Goal: Task Accomplishment & Management: Manage account settings

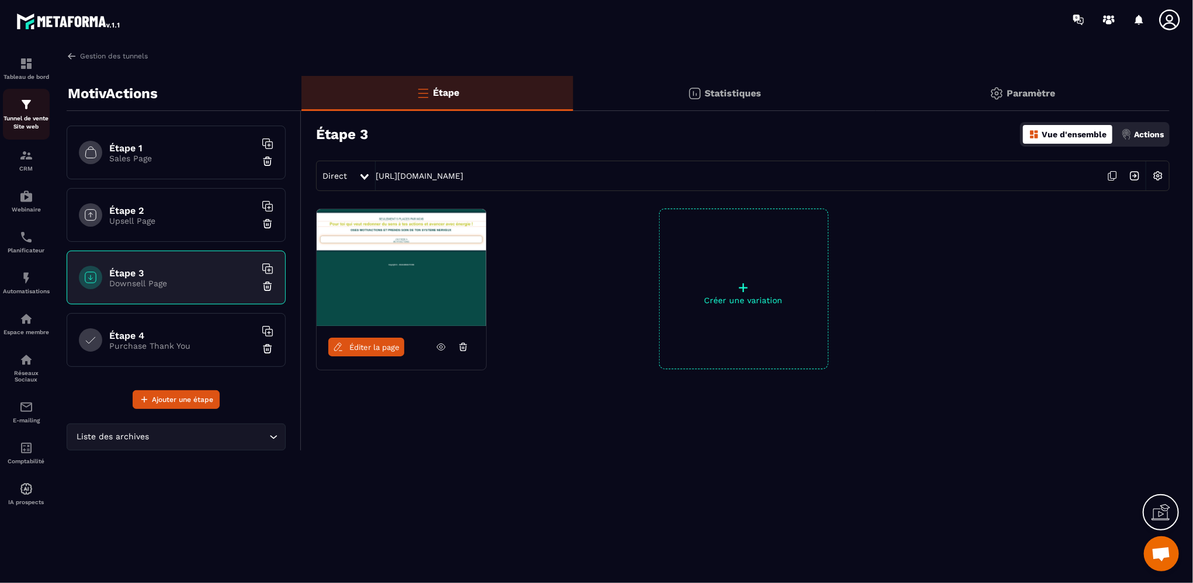
click at [25, 124] on p "Tunnel de vente Site web" at bounding box center [26, 123] width 47 height 16
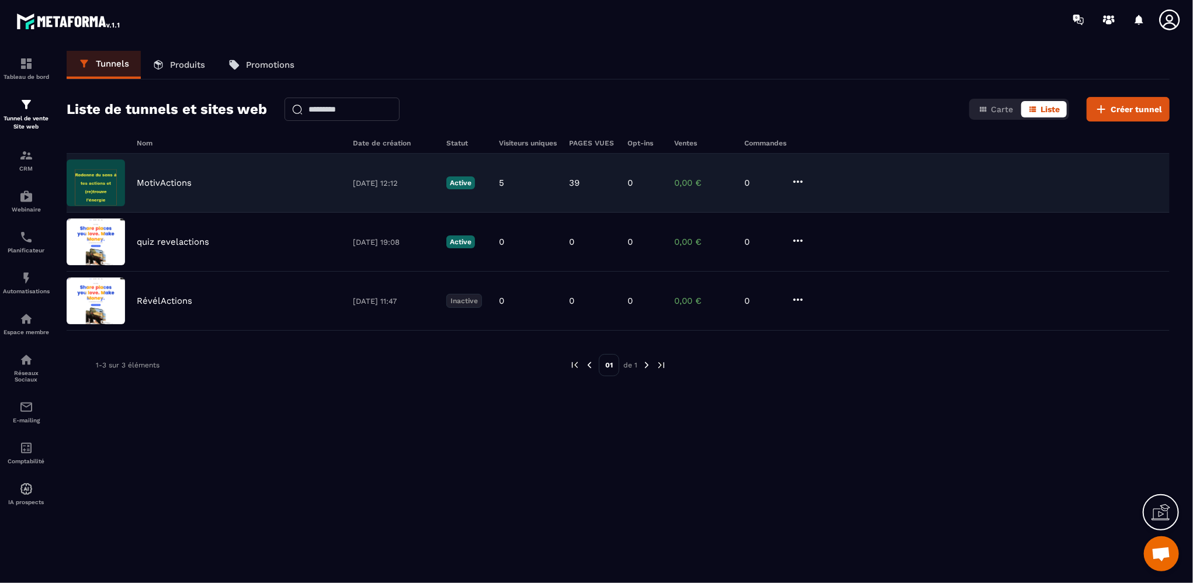
click at [295, 178] on div "MotivActions" at bounding box center [239, 183] width 205 height 11
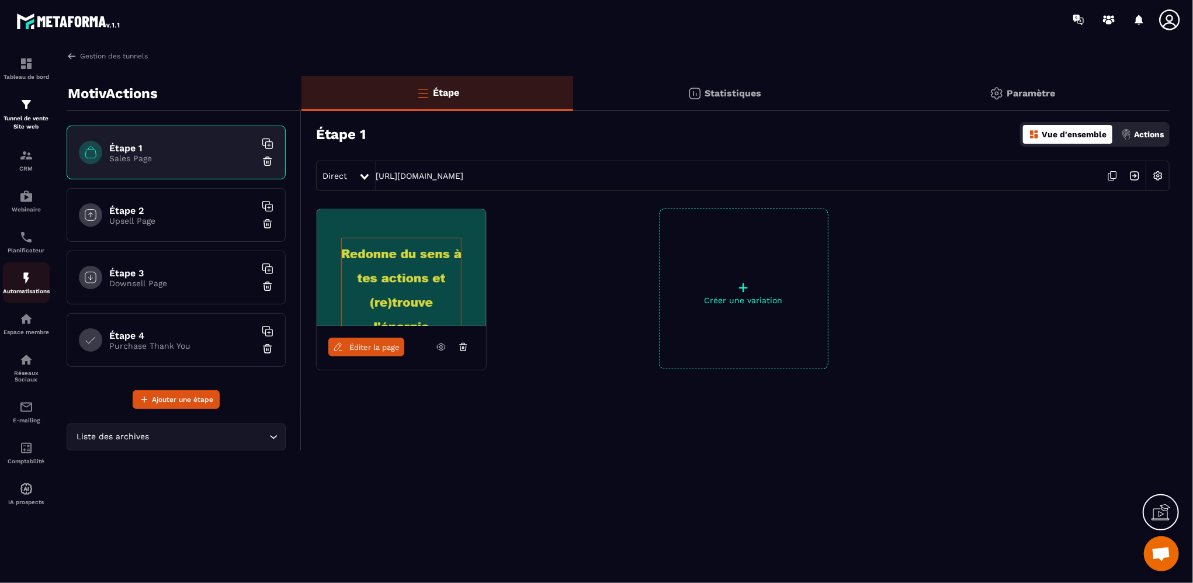
click at [34, 289] on div "Automatisations" at bounding box center [26, 282] width 47 height 23
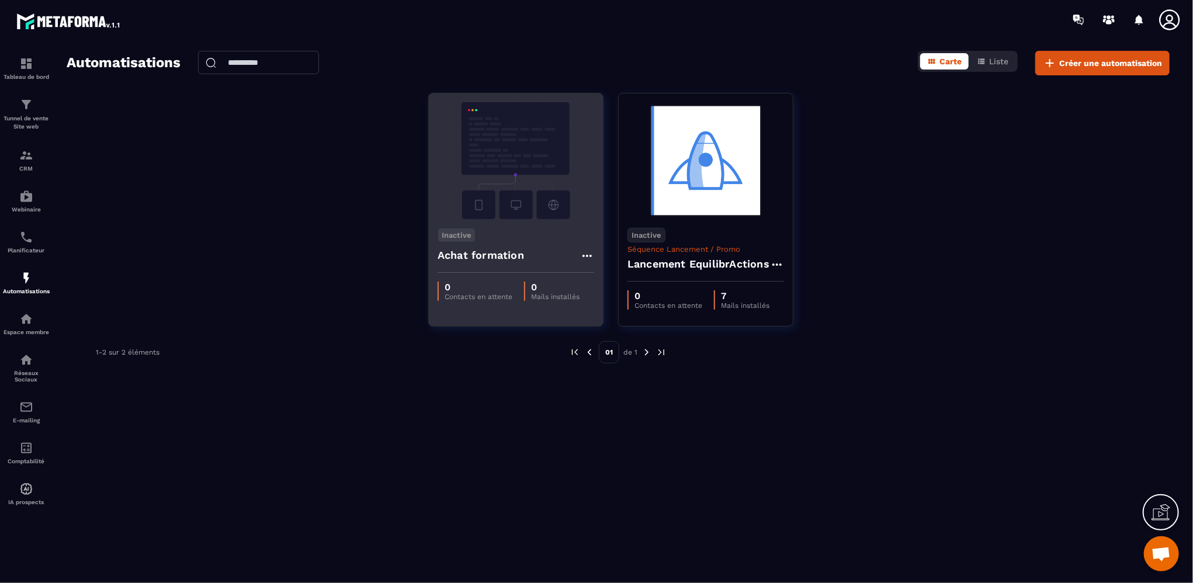
click at [510, 151] on img at bounding box center [516, 160] width 157 height 117
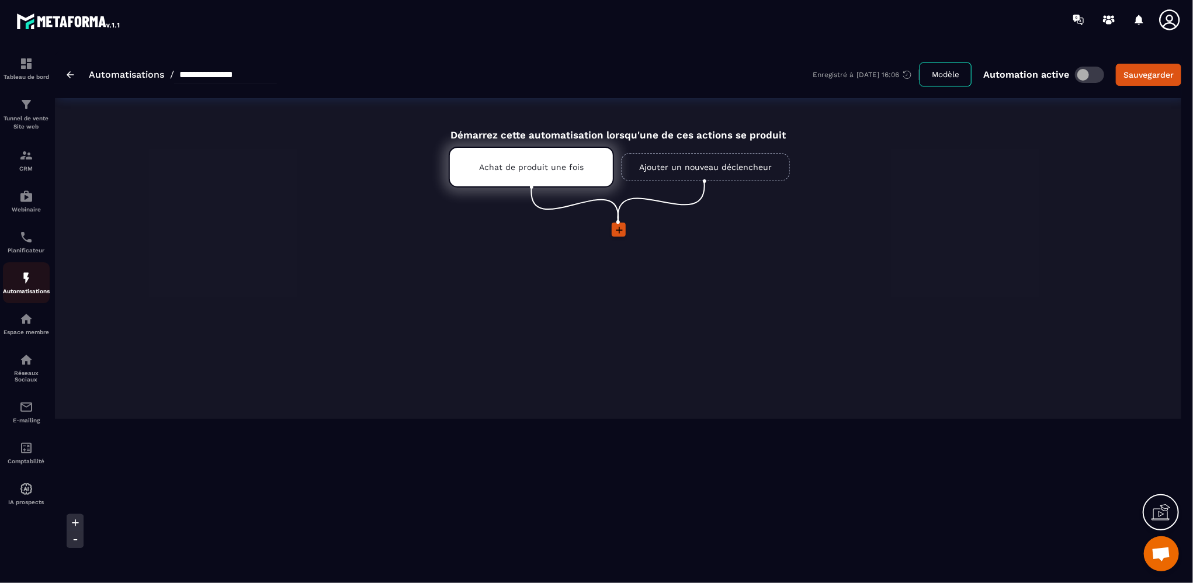
click at [26, 284] on img at bounding box center [26, 278] width 14 height 14
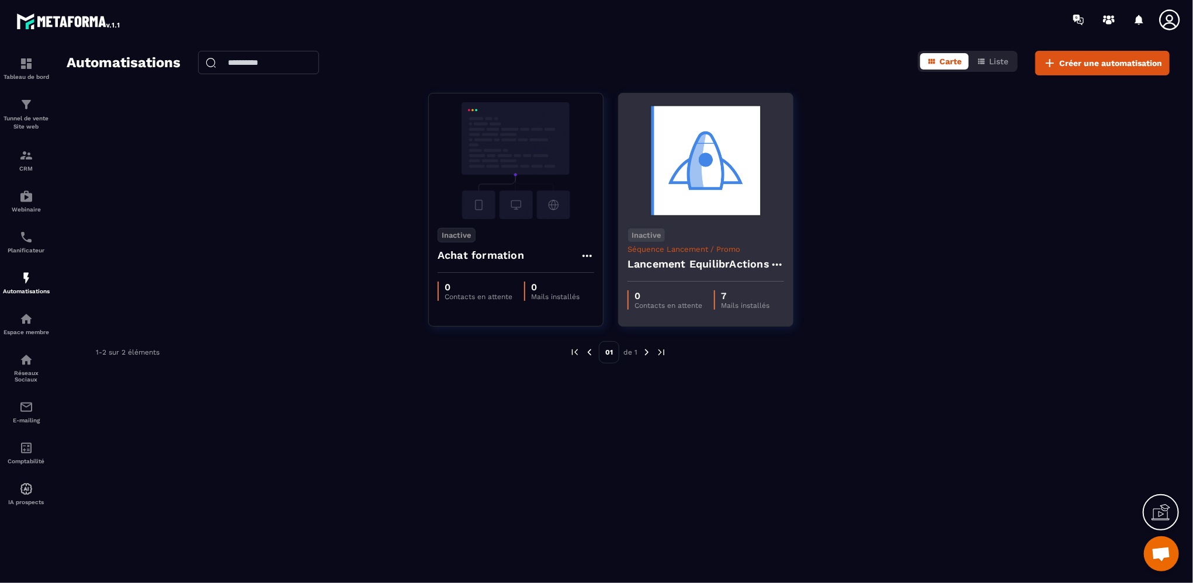
click at [701, 265] on h4 "Lancement EquilibrActions" at bounding box center [699, 264] width 142 height 16
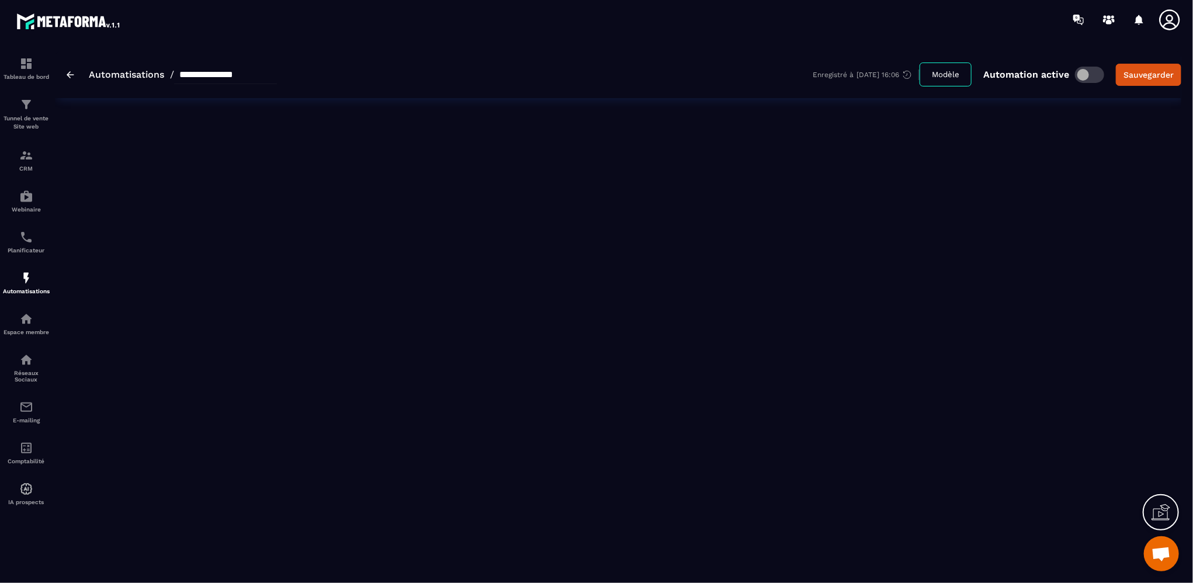
type input "**********"
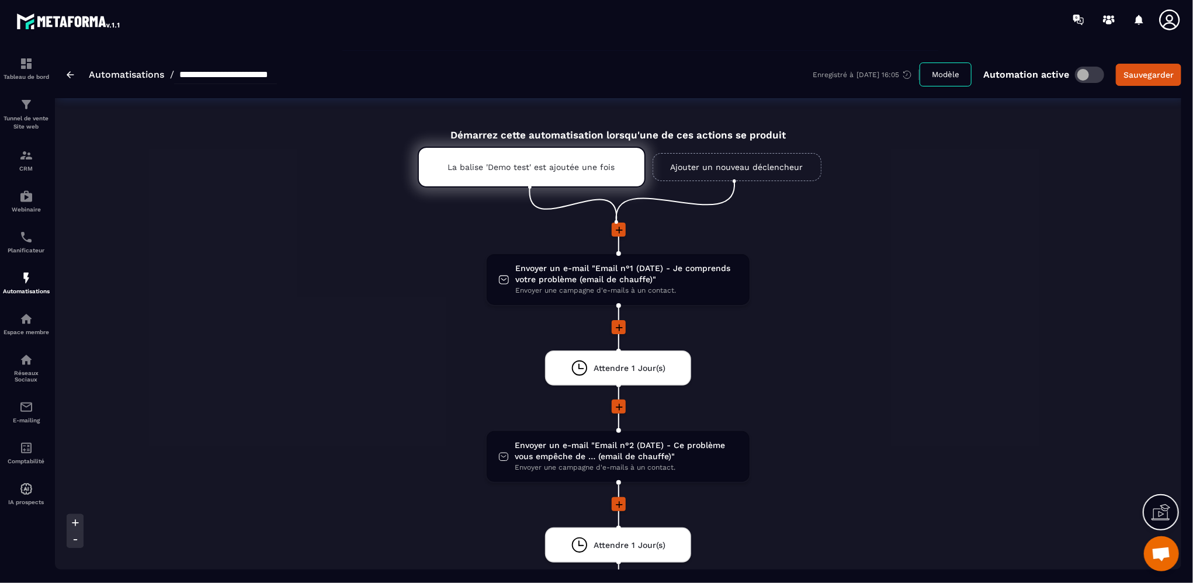
click at [68, 72] on img at bounding box center [71, 74] width 8 height 7
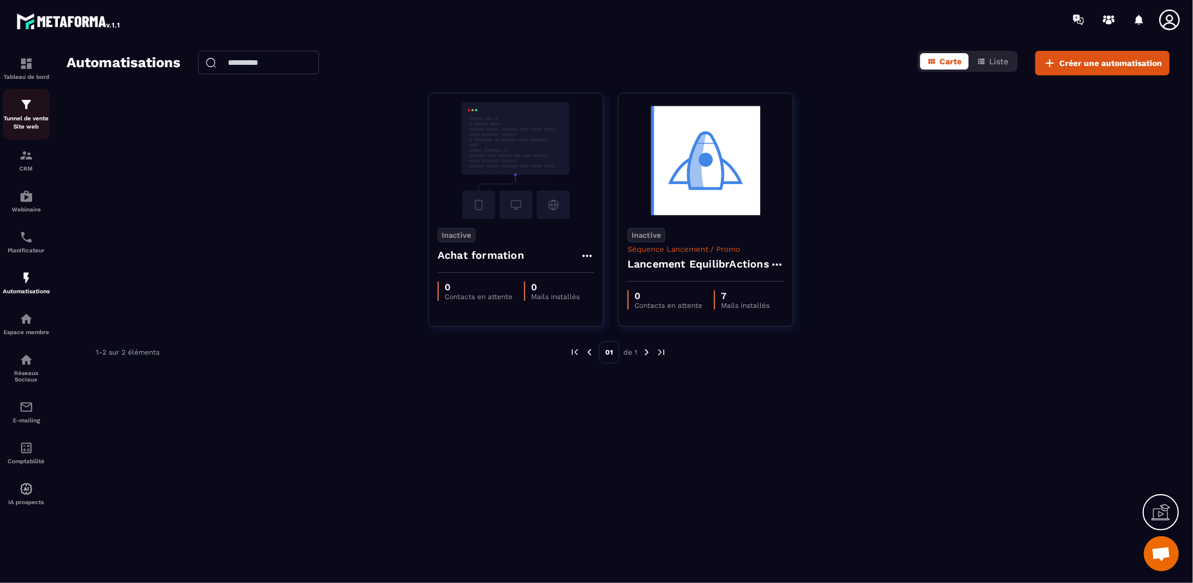
click at [35, 112] on div "Tunnel de vente Site web" at bounding box center [26, 114] width 47 height 33
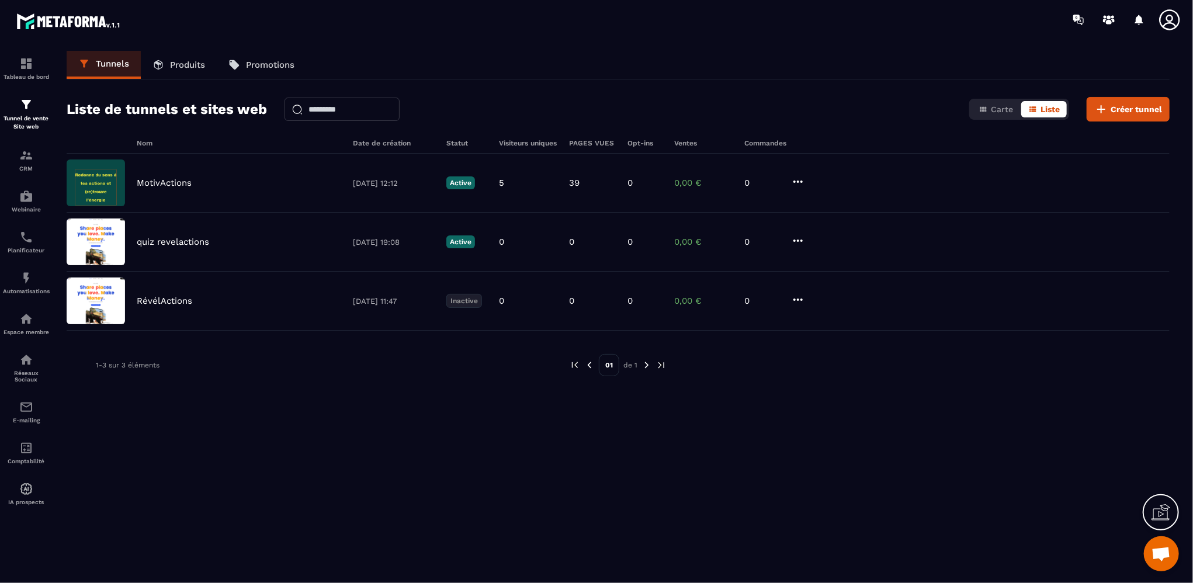
click at [262, 63] on p "Promotions" at bounding box center [270, 65] width 49 height 11
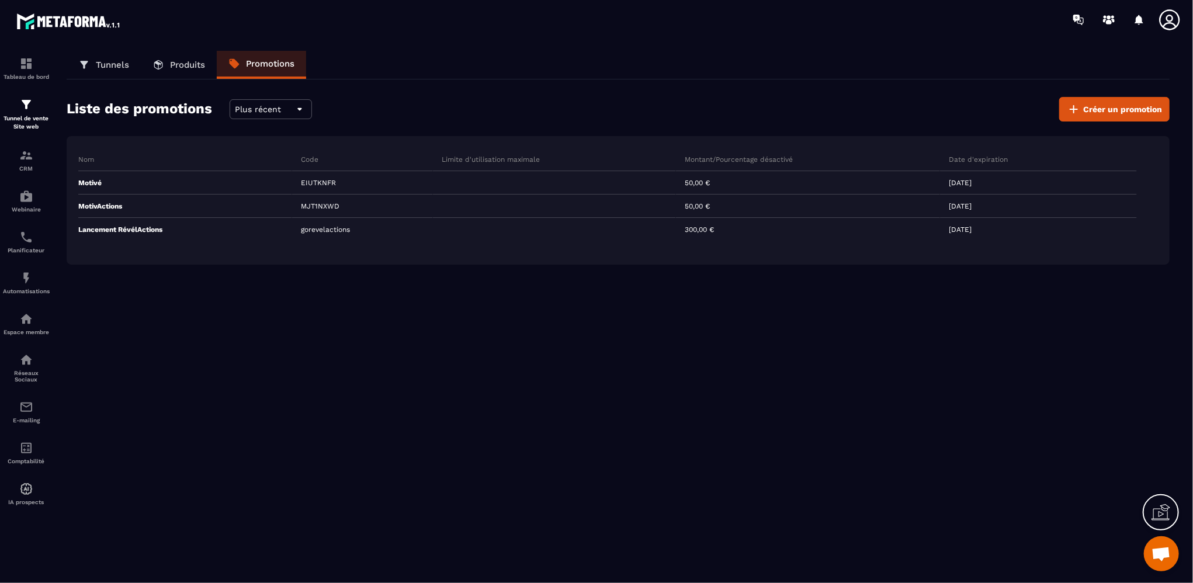
click at [182, 63] on p "Produits" at bounding box center [187, 65] width 35 height 11
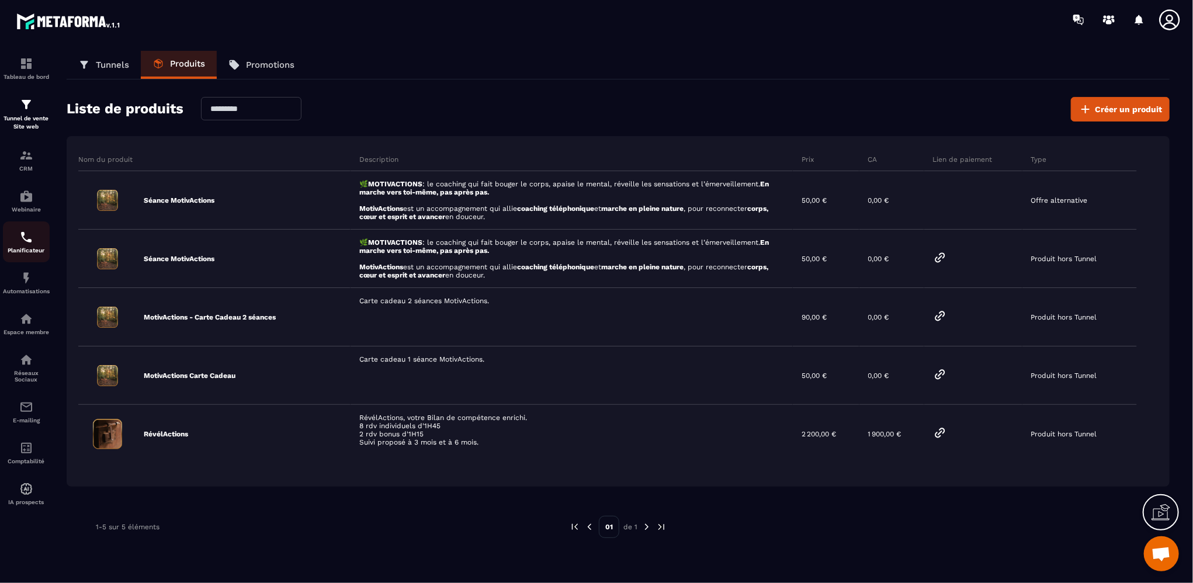
click at [29, 248] on p "Planificateur" at bounding box center [26, 250] width 47 height 6
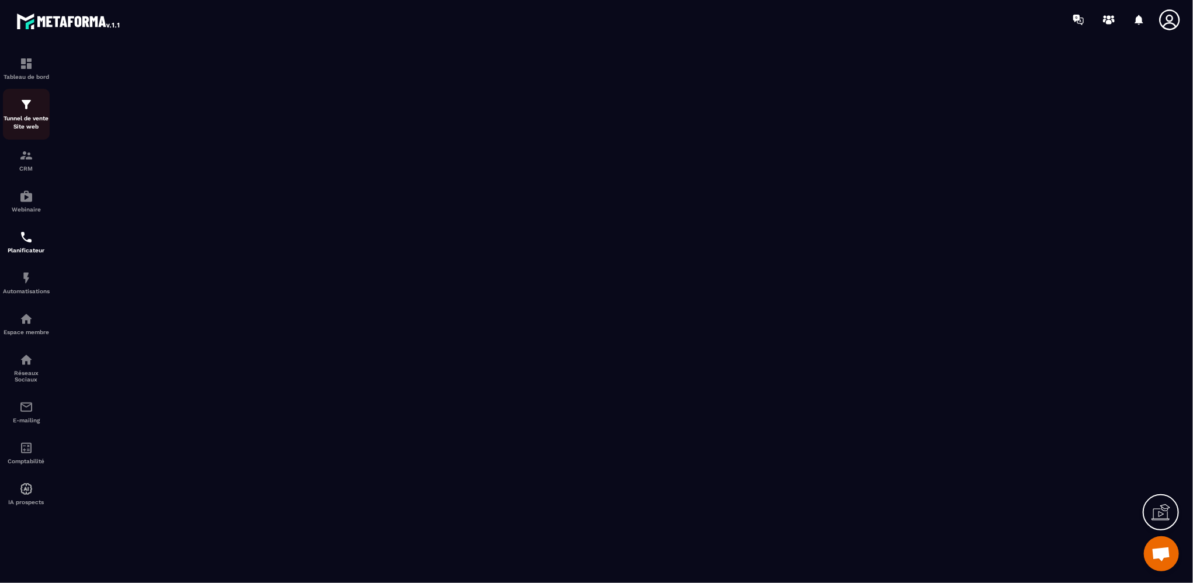
click at [17, 112] on div "Tunnel de vente Site web" at bounding box center [26, 114] width 47 height 33
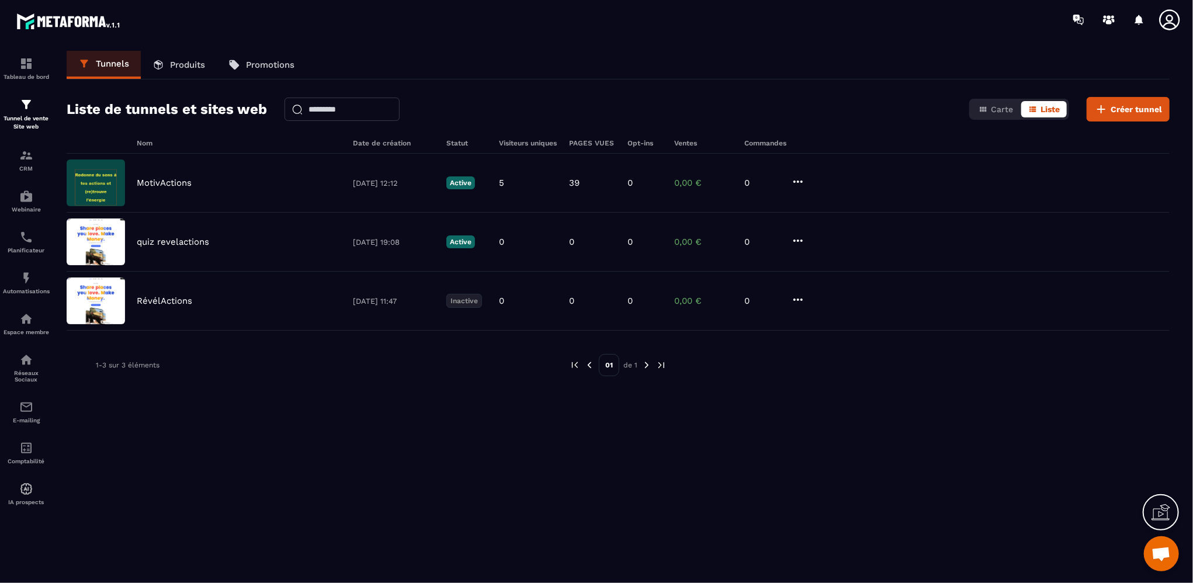
click at [250, 68] on p "Promotions" at bounding box center [270, 65] width 49 height 11
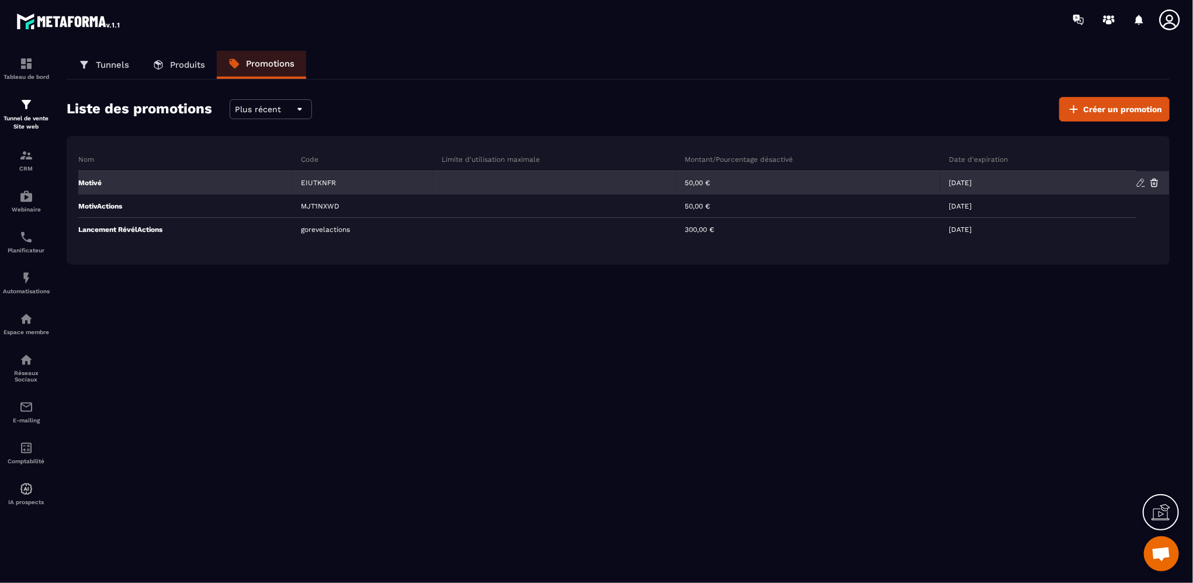
click at [313, 178] on div "EIUTKNFR" at bounding box center [362, 182] width 141 height 23
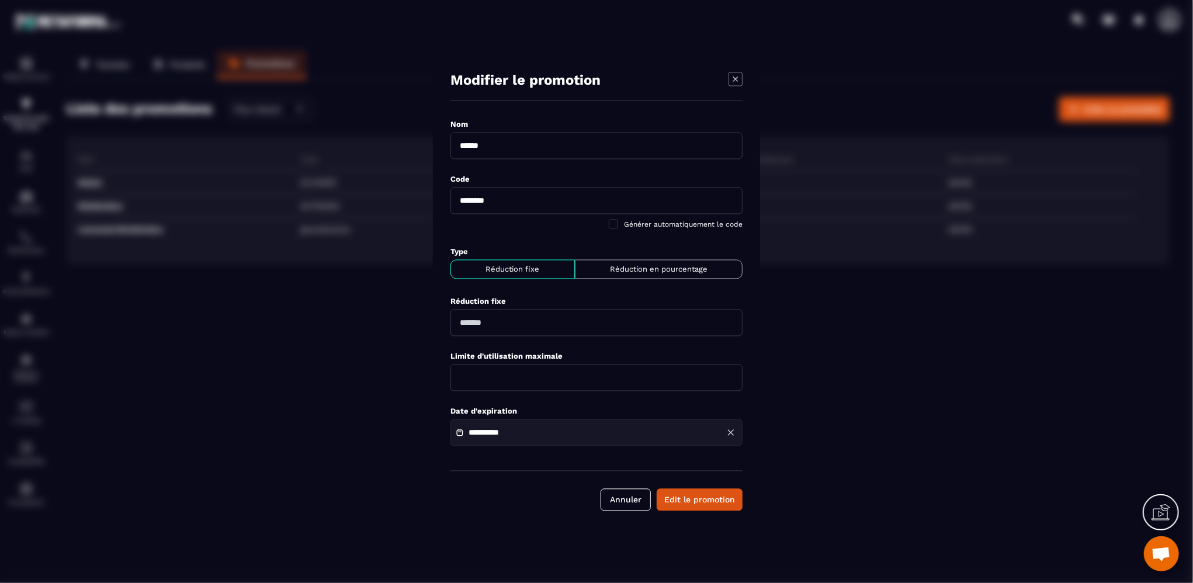
drag, startPoint x: 513, startPoint y: 200, endPoint x: 425, endPoint y: 199, distance: 87.7
click at [425, 199] on section "**********" at bounding box center [596, 291] width 1193 height 583
click at [737, 78] on icon "Modal window" at bounding box center [735, 79] width 5 height 5
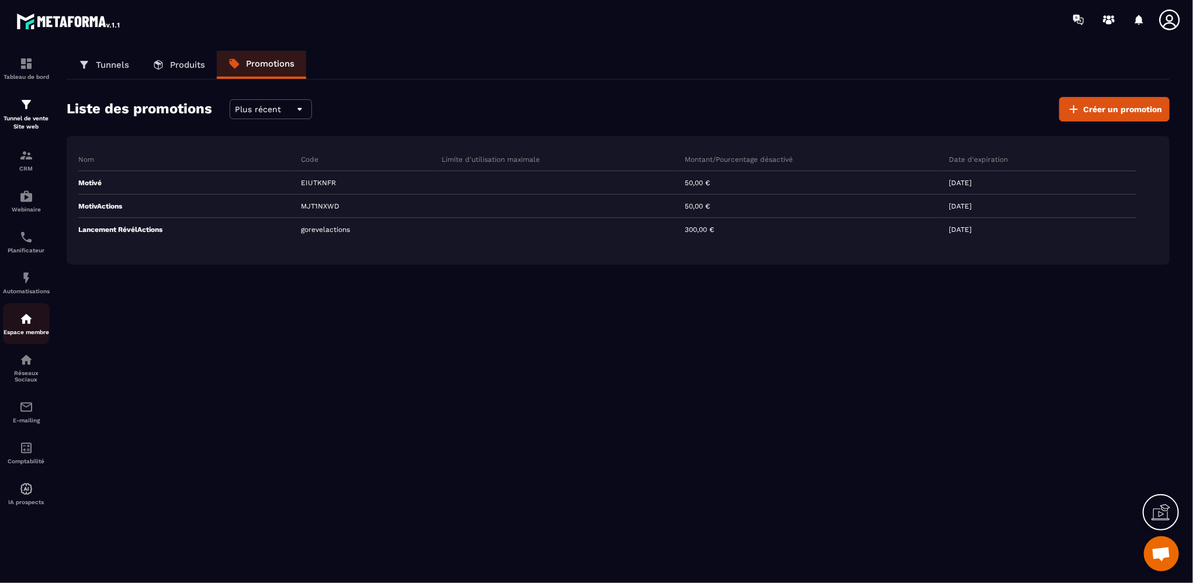
click at [23, 330] on div "Espace membre" at bounding box center [26, 323] width 47 height 23
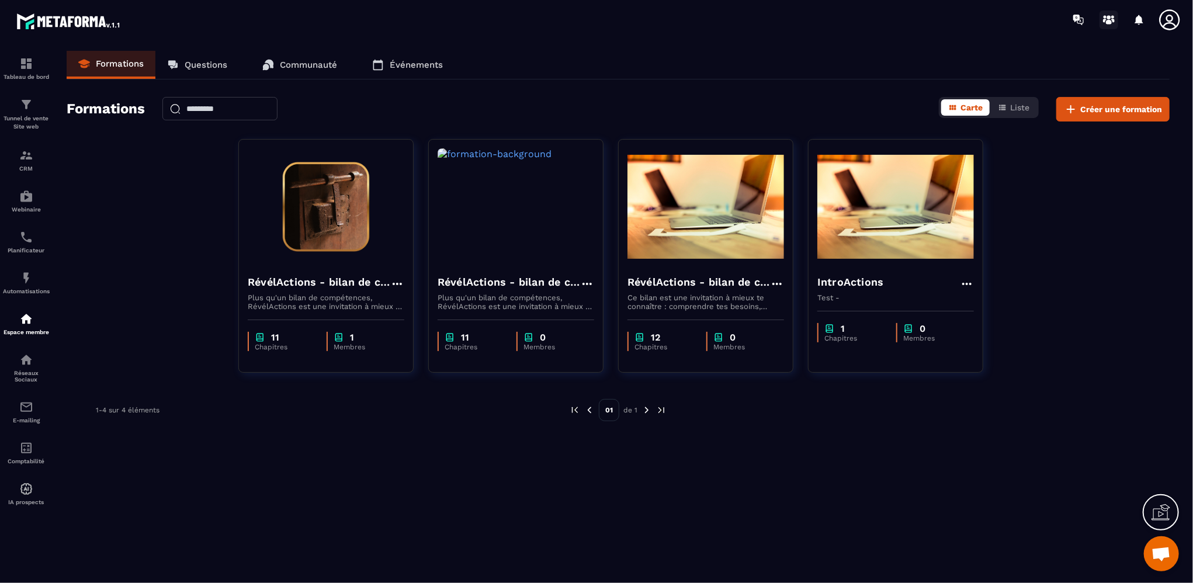
click at [741, 18] on circle at bounding box center [1110, 17] width 4 height 4
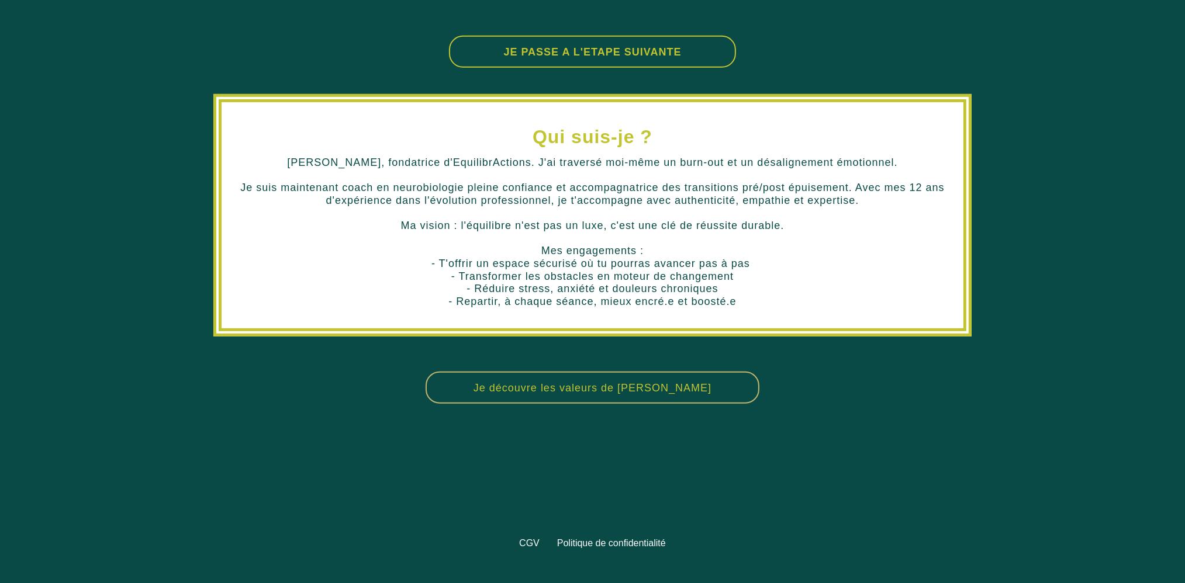
scroll to position [767, 0]
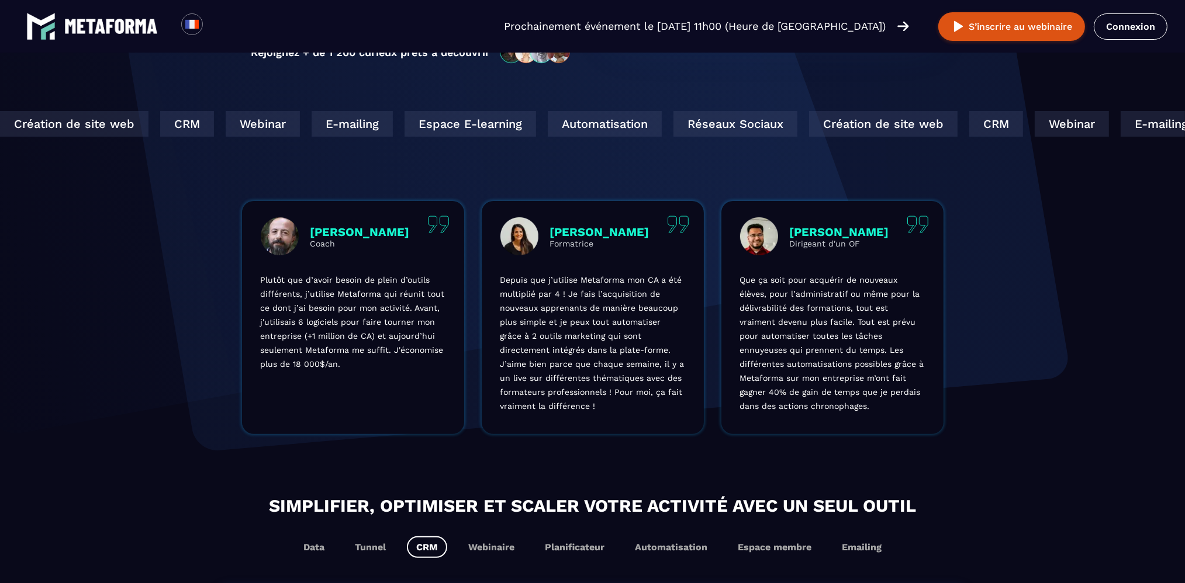
scroll to position [292, 0]
